Goal: Task Accomplishment & Management: Manage account settings

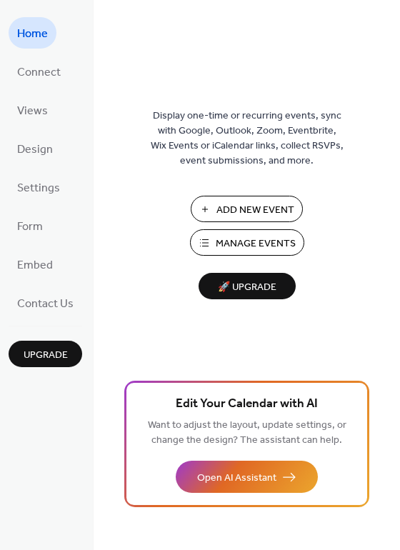
click at [222, 237] on span "Manage Events" at bounding box center [256, 244] width 80 height 15
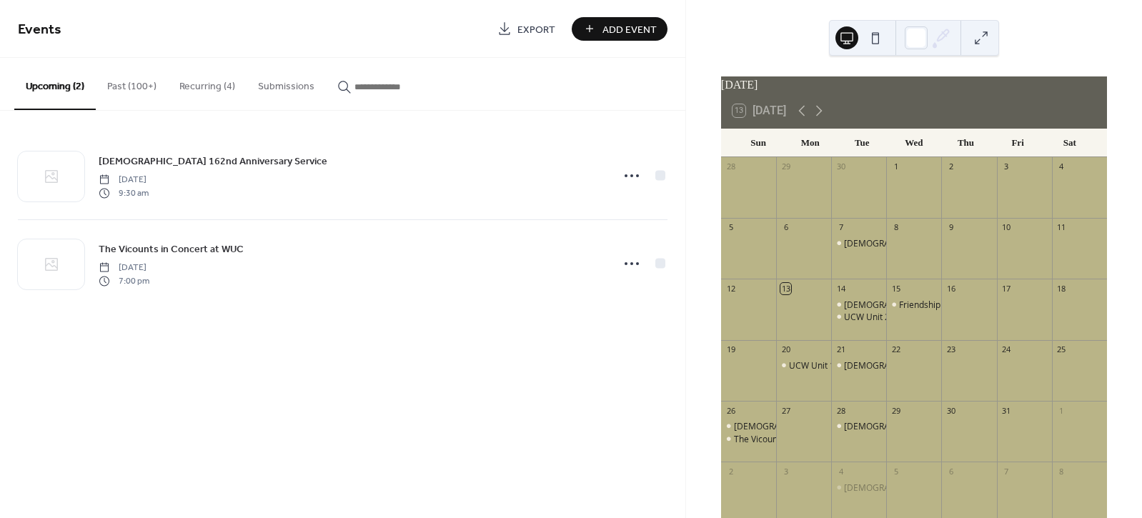
click at [196, 87] on button "Recurring (4)" at bounding box center [207, 83] width 79 height 51
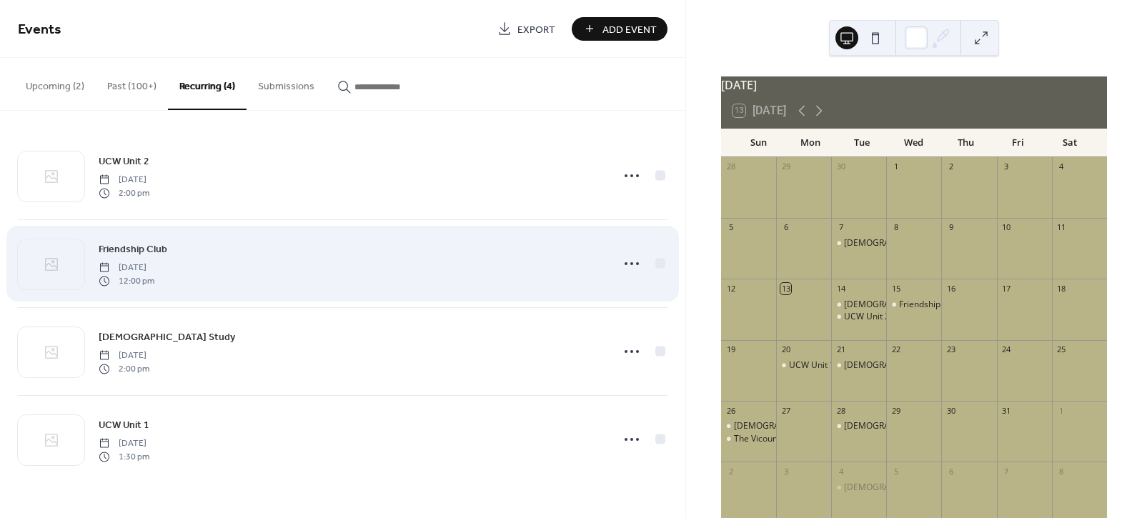
click at [222, 255] on div "Friendship Club [DATE] 12:00 pm" at bounding box center [351, 264] width 504 height 46
click at [633, 263] on icon at bounding box center [631, 263] width 23 height 23
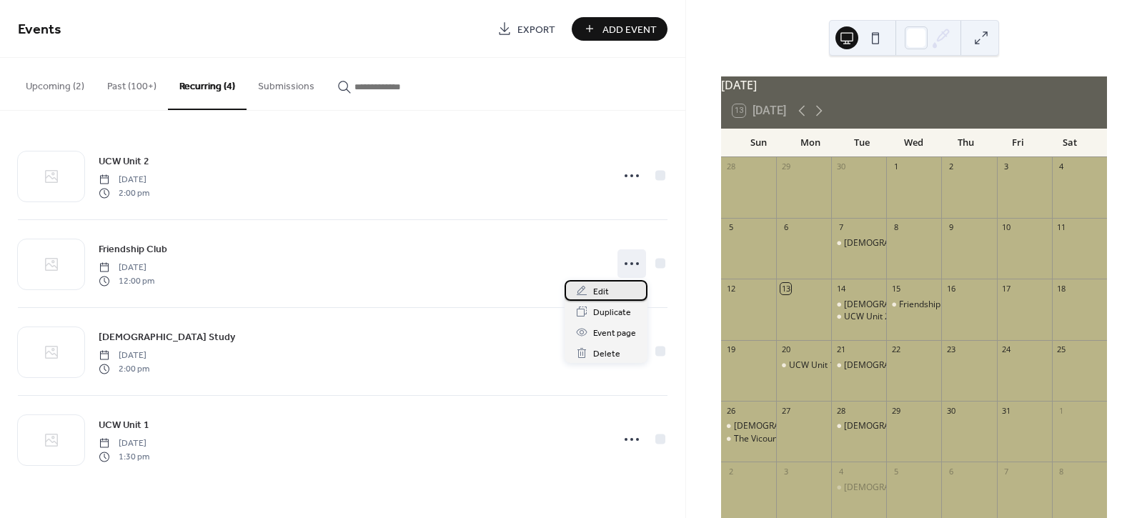
click at [597, 292] on span "Edit" at bounding box center [601, 291] width 16 height 15
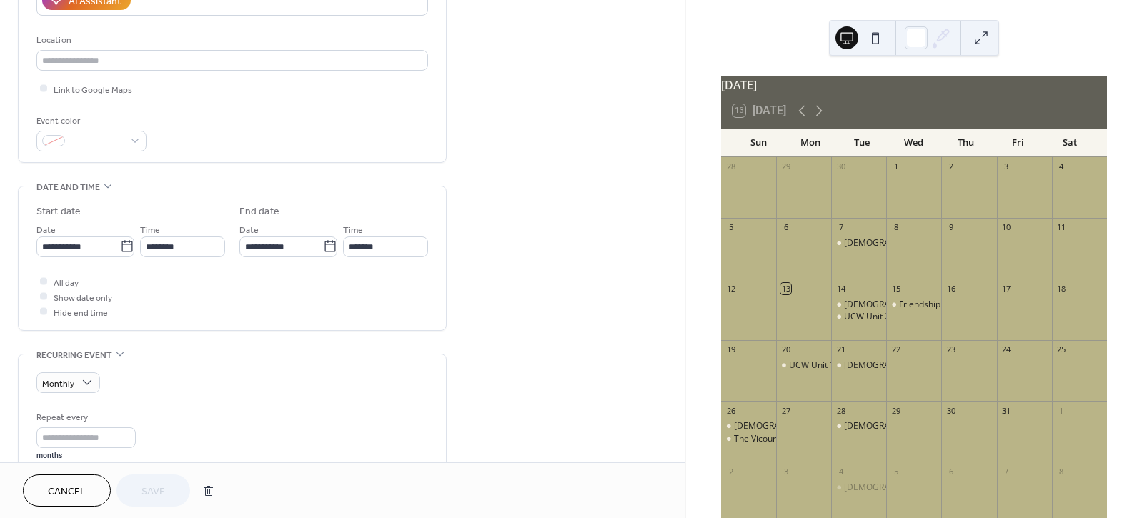
scroll to position [397, 0]
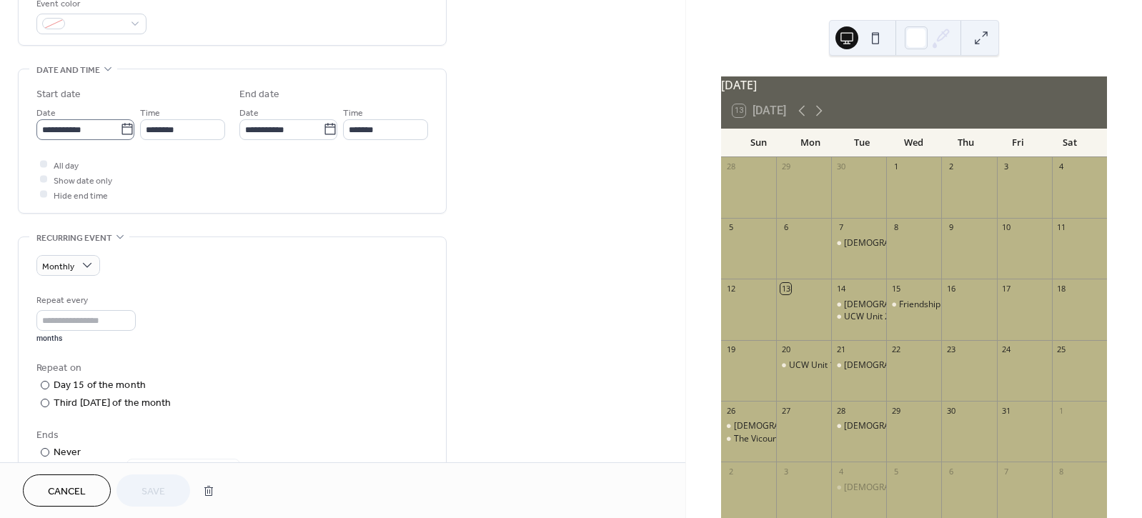
click at [121, 132] on icon at bounding box center [127, 129] width 14 height 14
click at [120, 132] on input "**********" at bounding box center [78, 129] width 84 height 21
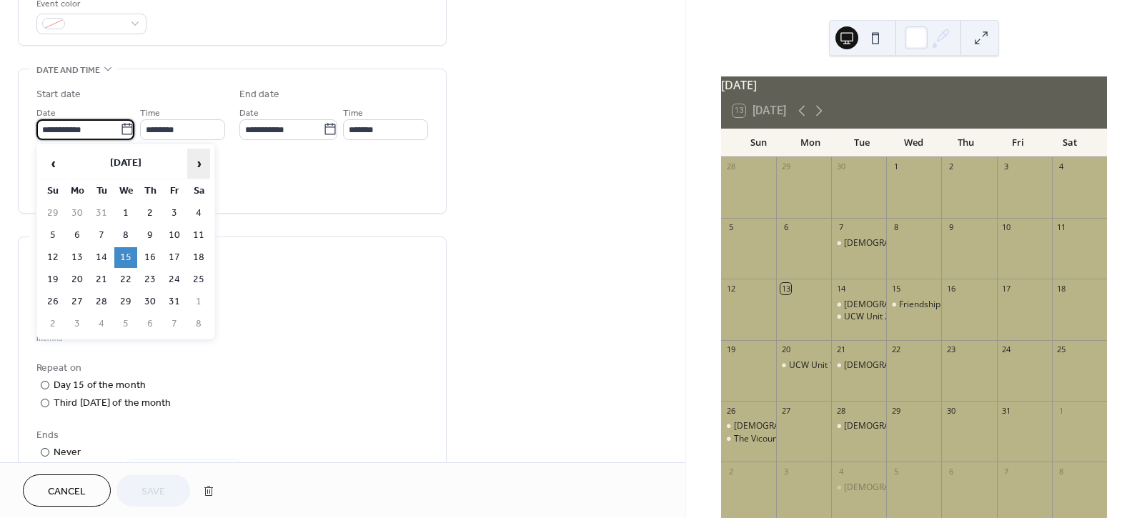
click at [196, 160] on span "›" at bounding box center [198, 163] width 21 height 29
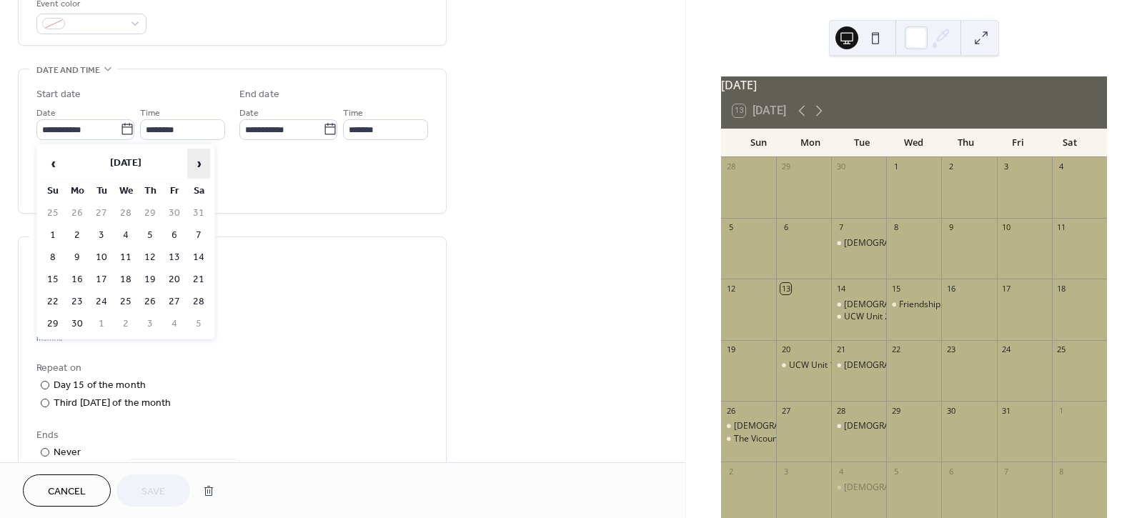
click at [196, 160] on span "›" at bounding box center [198, 163] width 21 height 29
click at [130, 269] on td "22" at bounding box center [125, 279] width 23 height 21
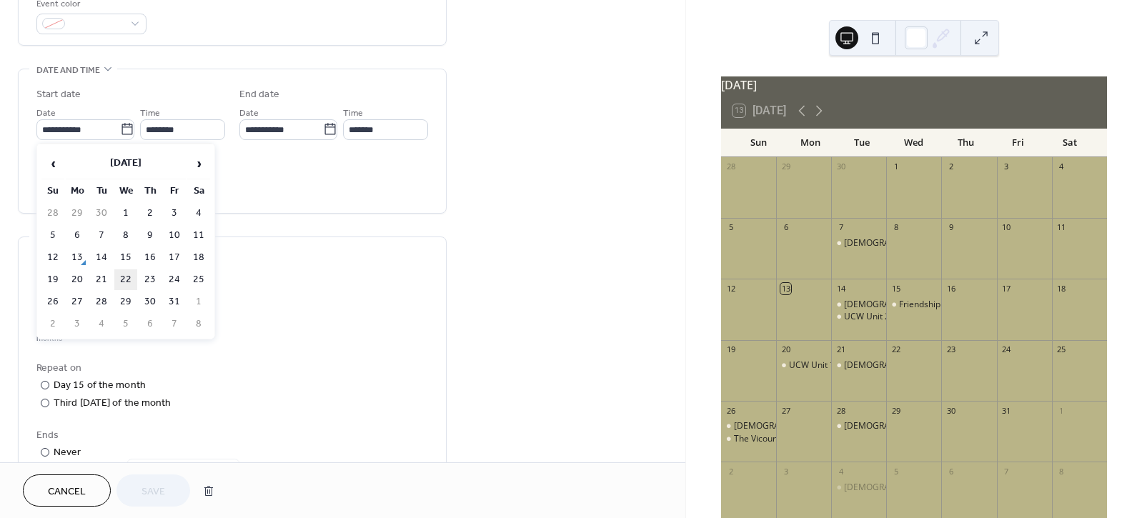
type input "**********"
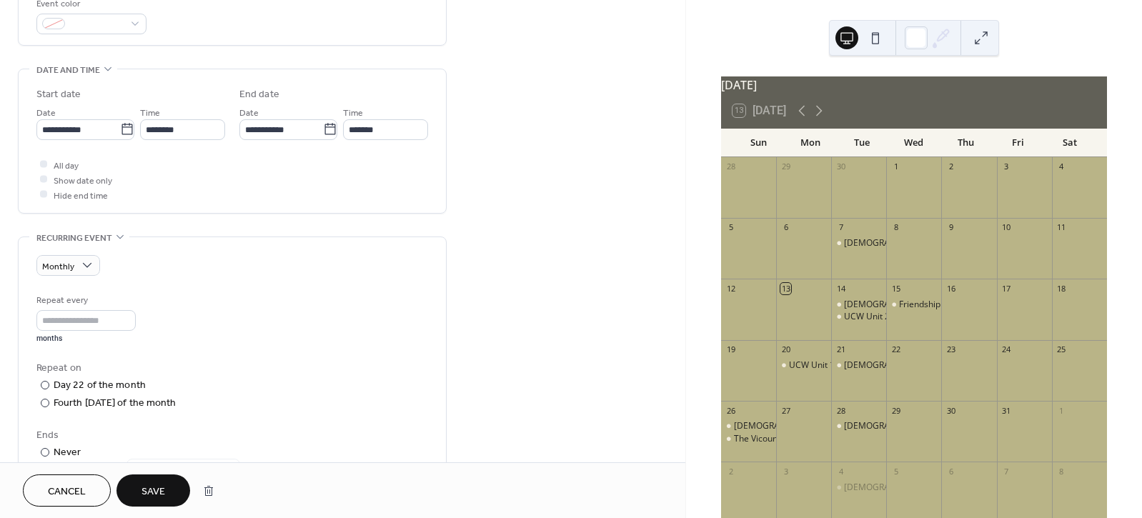
click at [157, 490] on span "Save" at bounding box center [153, 491] width 24 height 15
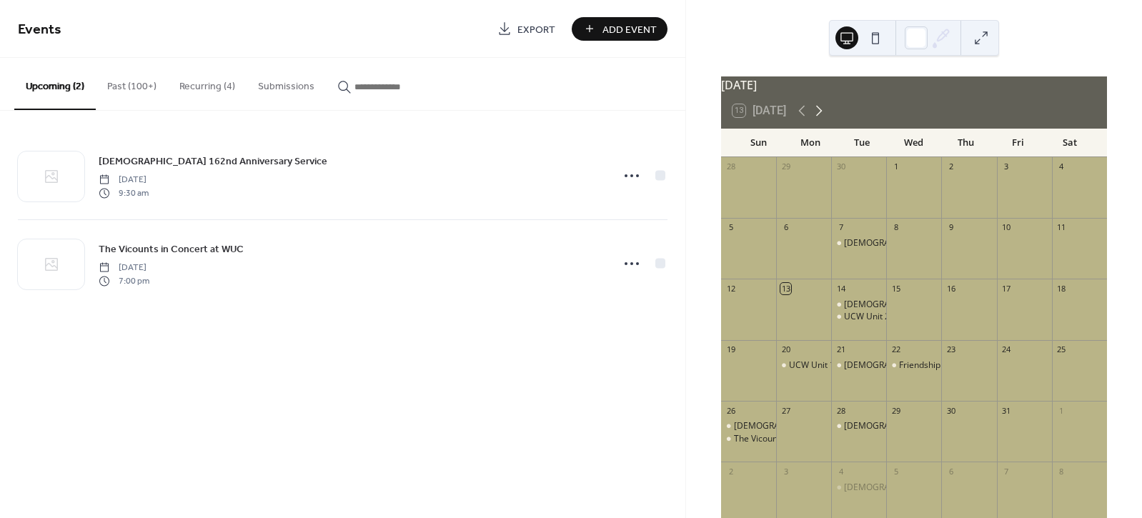
click at [825, 119] on icon at bounding box center [818, 110] width 17 height 17
